Goal: Transaction & Acquisition: Purchase product/service

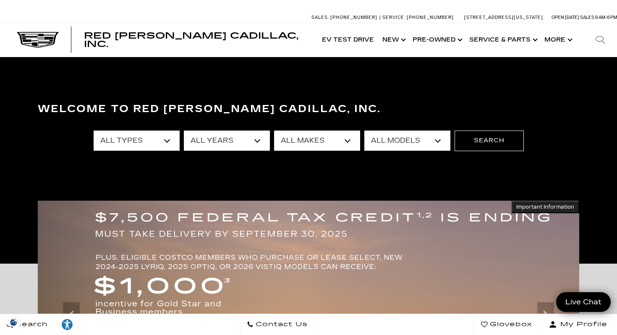
click at [169, 138] on select "All Types New Used Certified Used Demo" at bounding box center [137, 140] width 86 height 20
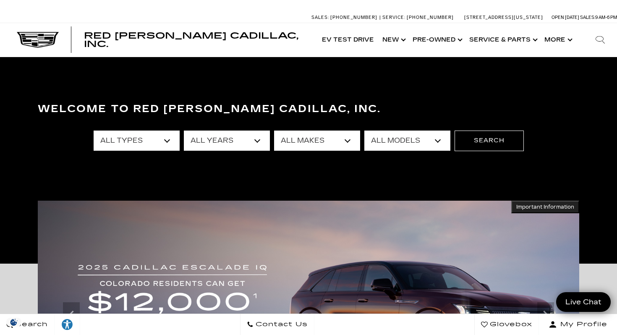
select select "New"
click at [258, 139] on select "All Years 2026 2025 2024" at bounding box center [227, 140] width 86 height 20
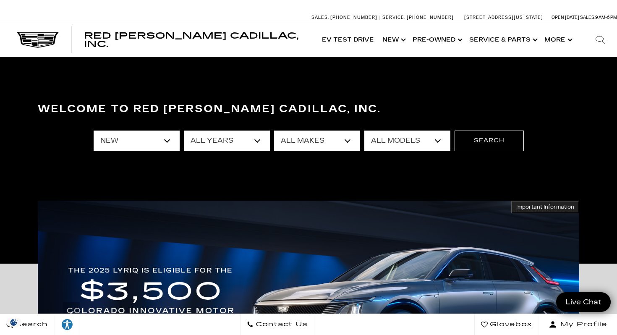
select select "2026"
click at [349, 137] on select "All Makes Cadillac" at bounding box center [317, 140] width 86 height 20
select select "Cadillac"
click at [435, 142] on select "All Models CT5-V Escalade Escalade ESV ESCALADE IQ ESCALADE IQL LYRIQ VISTIQ" at bounding box center [407, 140] width 86 height 20
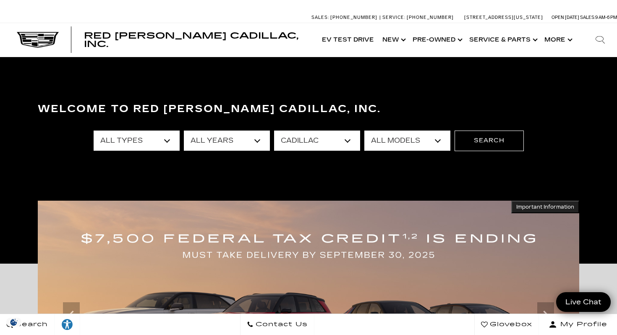
select select "LYRIQ"
click at [488, 145] on button "Search" at bounding box center [488, 140] width 69 height 20
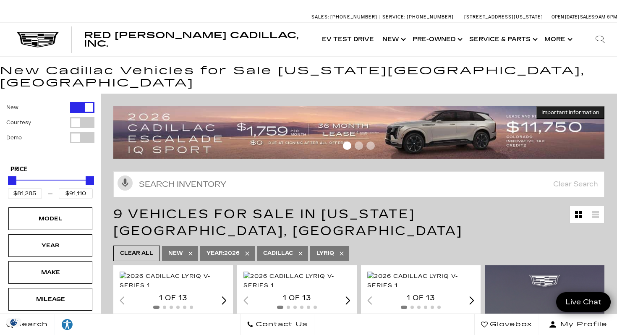
click at [245, 250] on icon at bounding box center [247, 253] width 7 height 7
type input "$71,904"
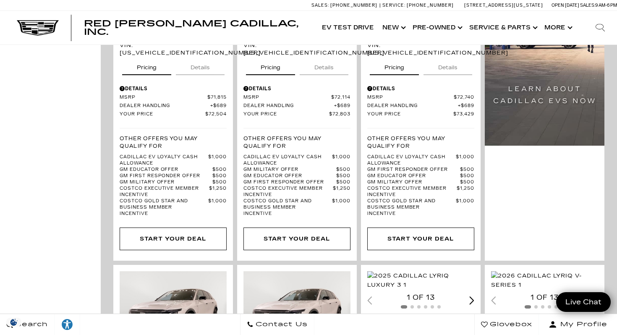
scroll to position [818, 0]
